Goal: Task Accomplishment & Management: Complete application form

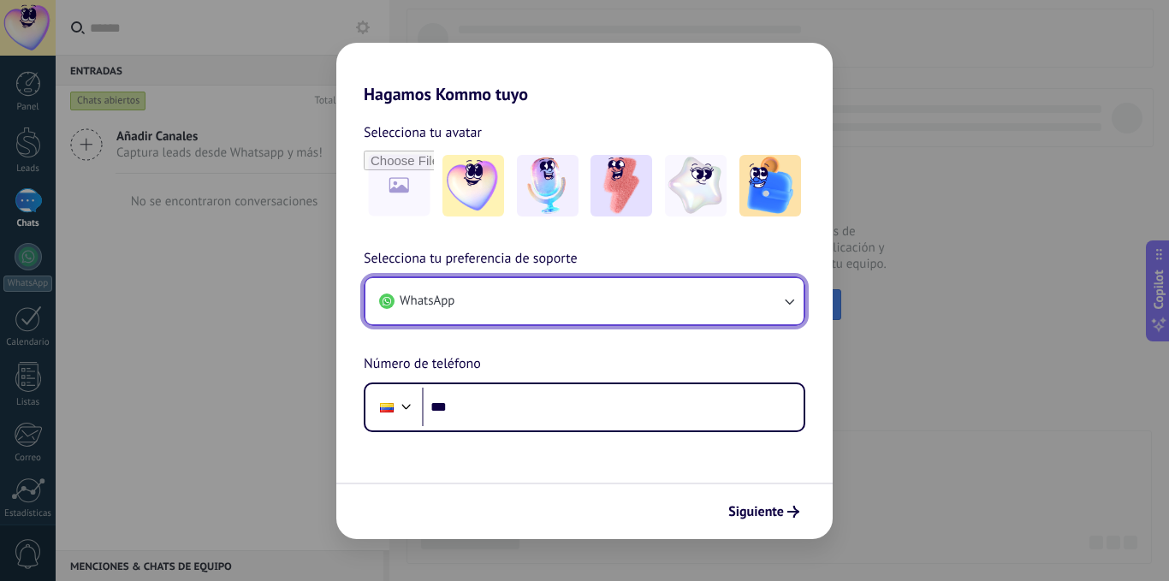
click at [532, 293] on button "WhatsApp" at bounding box center [584, 301] width 438 height 46
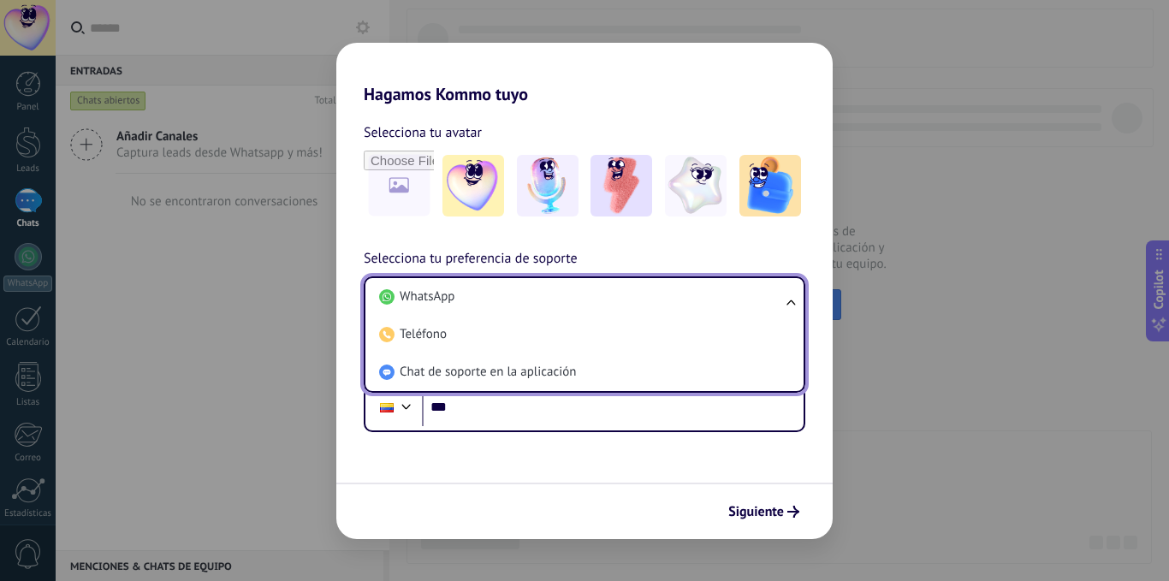
click at [594, 87] on h2 "Hagamos Kommo tuyo" at bounding box center [584, 74] width 496 height 62
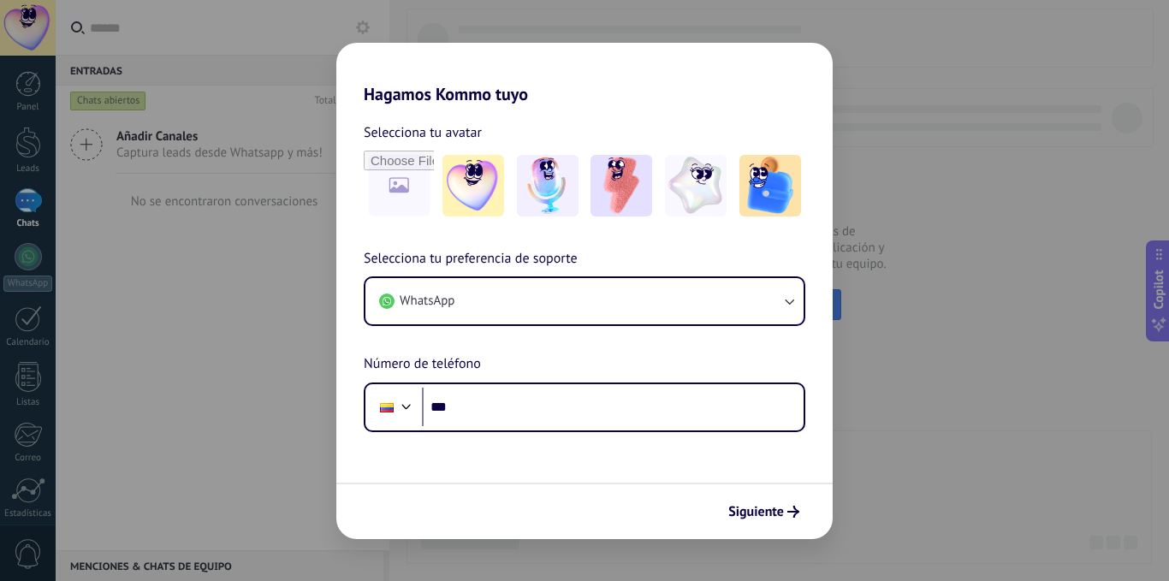
click at [257, 364] on div "Hagamos Kommo tuyo Selecciona tu avatar Selecciona tu preferencia de soporte Wh…" at bounding box center [584, 290] width 1169 height 581
click at [755, 518] on span "Siguiente" at bounding box center [756, 512] width 56 height 12
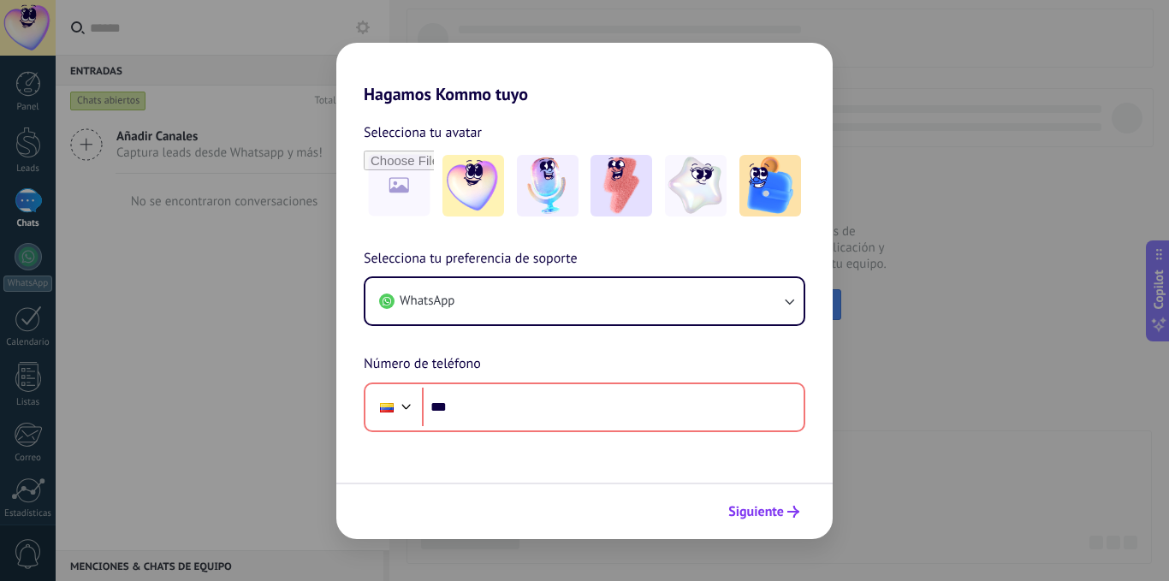
click at [756, 513] on span "Siguiente" at bounding box center [756, 512] width 56 height 12
drag, startPoint x: 199, startPoint y: 411, endPoint x: 169, endPoint y: 303, distance: 111.9
click at [199, 412] on div "Hagamos Kommo tuyo Selecciona tu avatar Selecciona tu preferencia de soporte Wh…" at bounding box center [584, 290] width 1169 height 581
click at [540, 88] on h2 "Hagamos Kommo tuyo" at bounding box center [584, 74] width 496 height 62
click at [501, 134] on div "Selecciona tu avatar" at bounding box center [585, 133] width 442 height 22
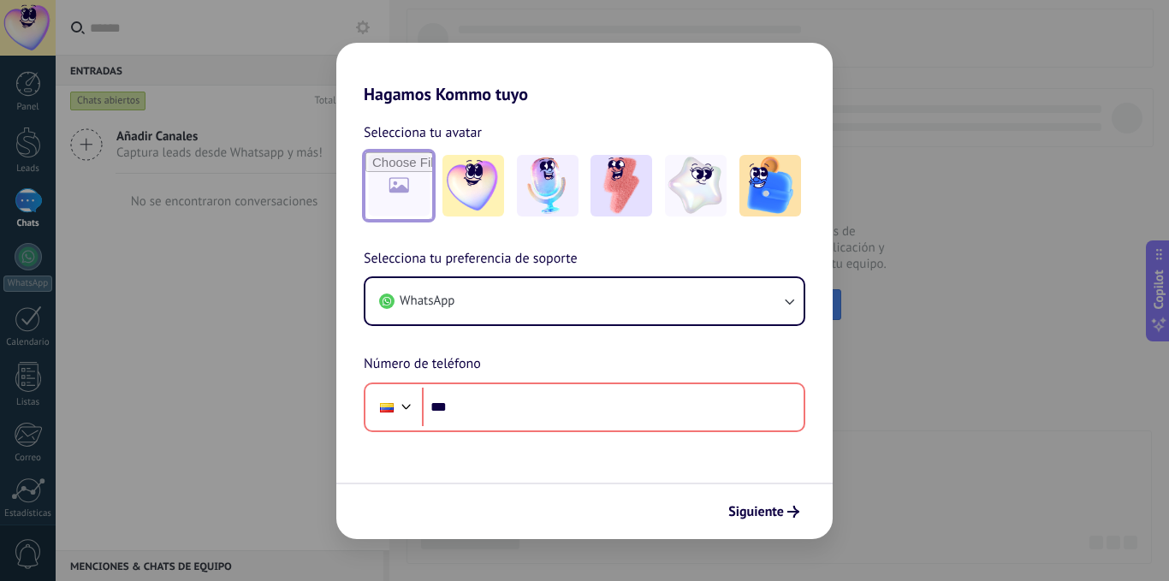
click at [412, 213] on input "file" at bounding box center [398, 185] width 67 height 67
click at [480, 175] on img at bounding box center [473, 186] width 62 height 62
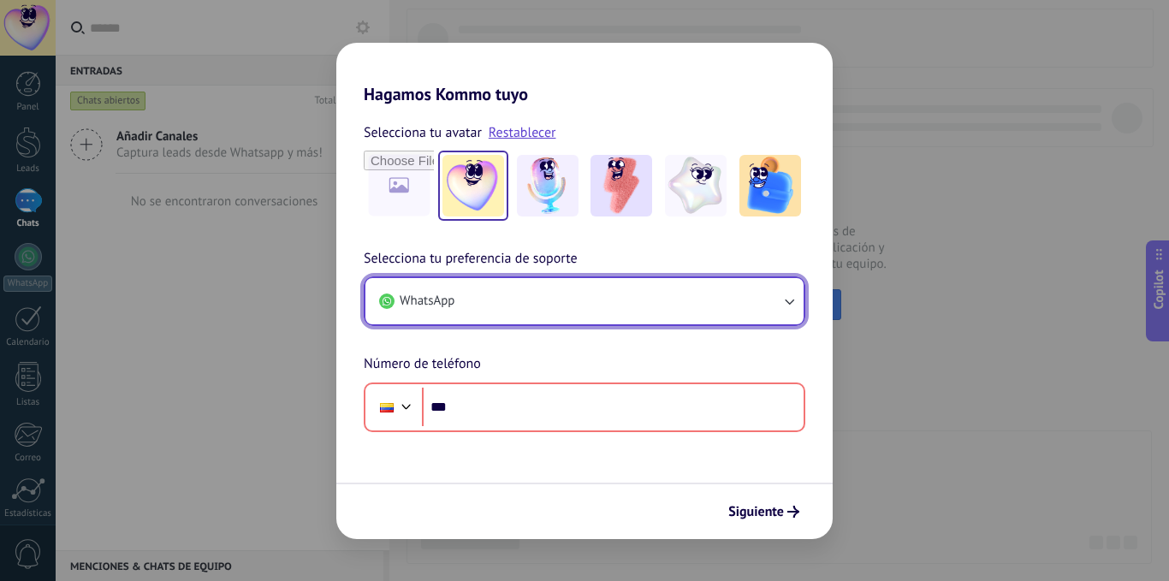
click at [538, 299] on button "WhatsApp" at bounding box center [584, 301] width 438 height 46
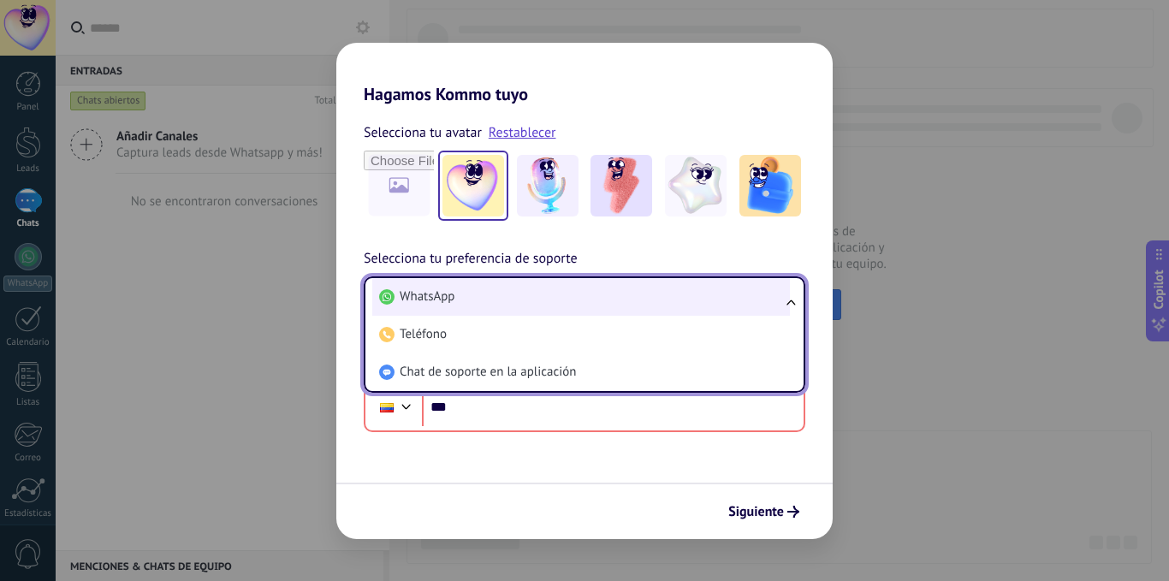
click at [460, 300] on li "WhatsApp" at bounding box center [581, 297] width 418 height 38
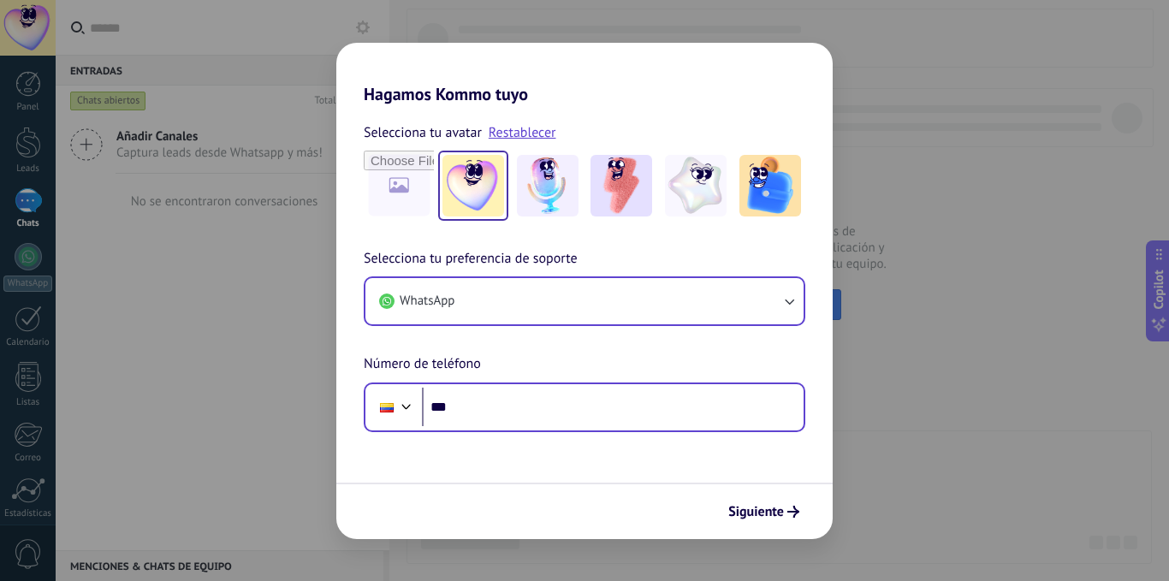
click at [513, 428] on div "Phone ***" at bounding box center [585, 407] width 442 height 50
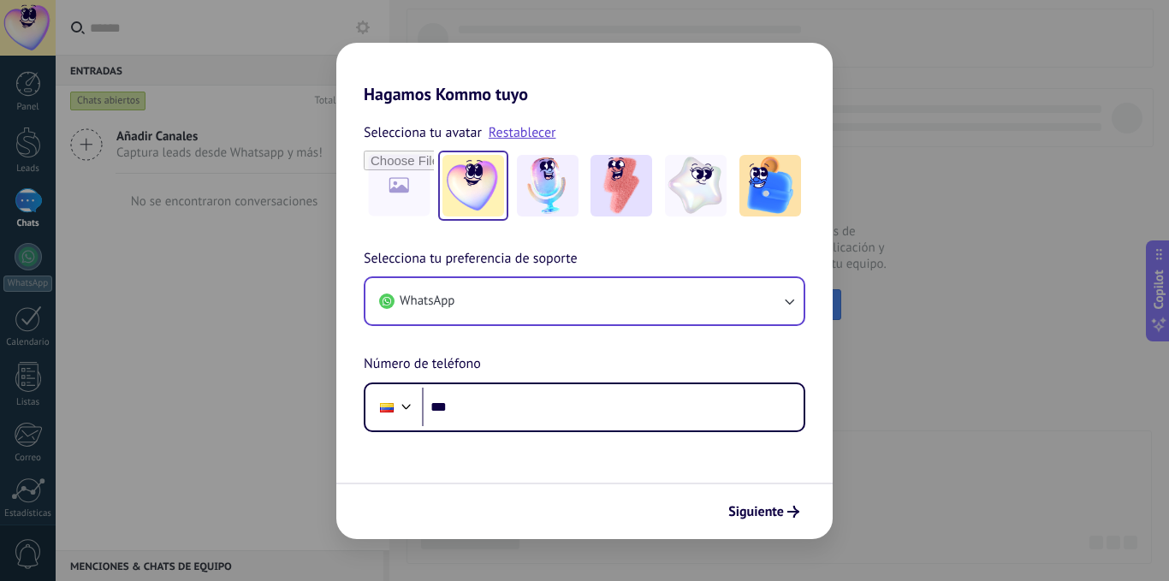
click at [228, 289] on div "Hagamos Kommo tuyo Selecciona tu avatar Restablecer Selecciona tu preferencia d…" at bounding box center [584, 290] width 1169 height 581
